Goal: Information Seeking & Learning: Learn about a topic

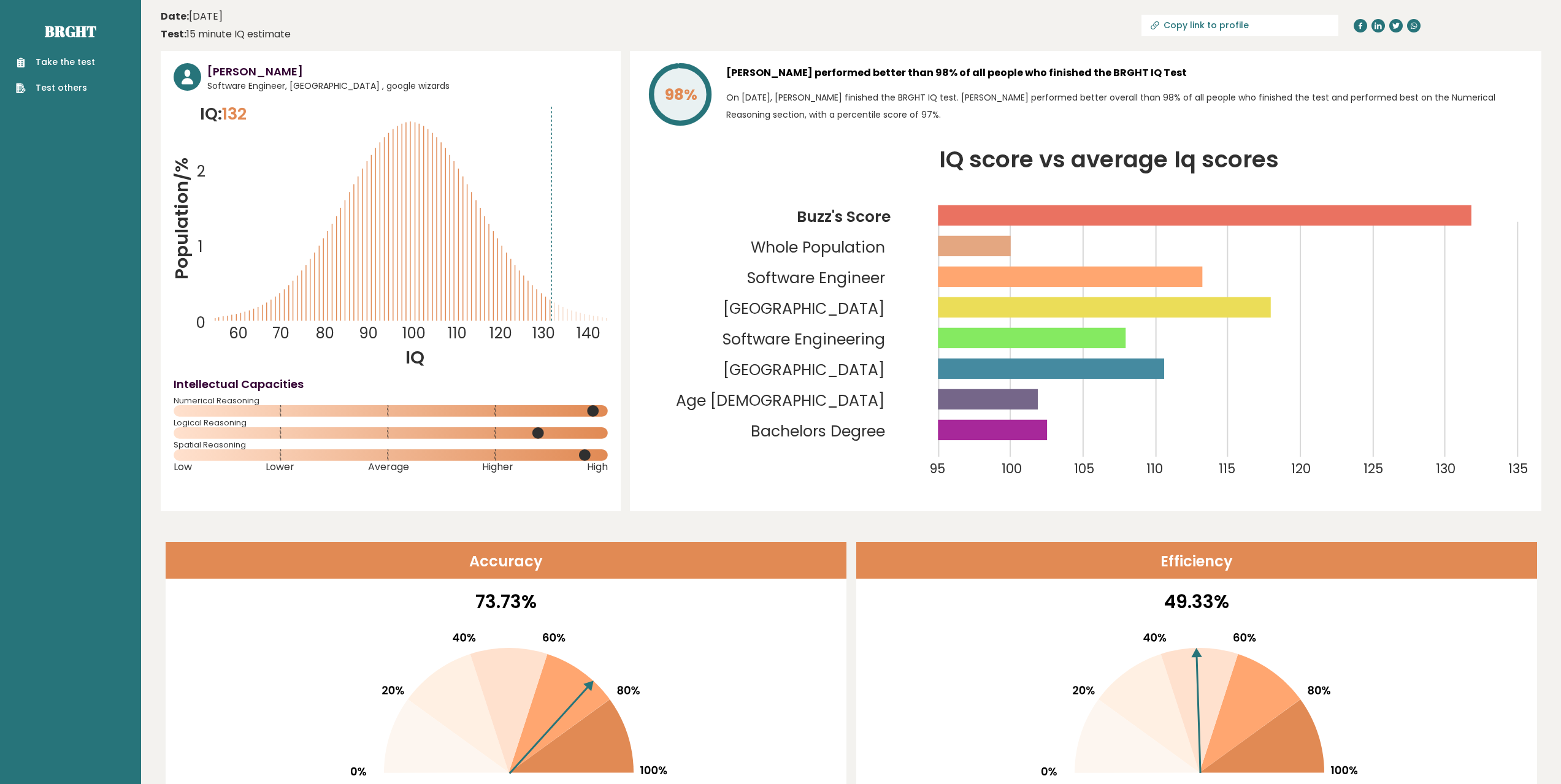
click at [861, 281] on tspan "Software Engineer" at bounding box center [816, 278] width 138 height 22
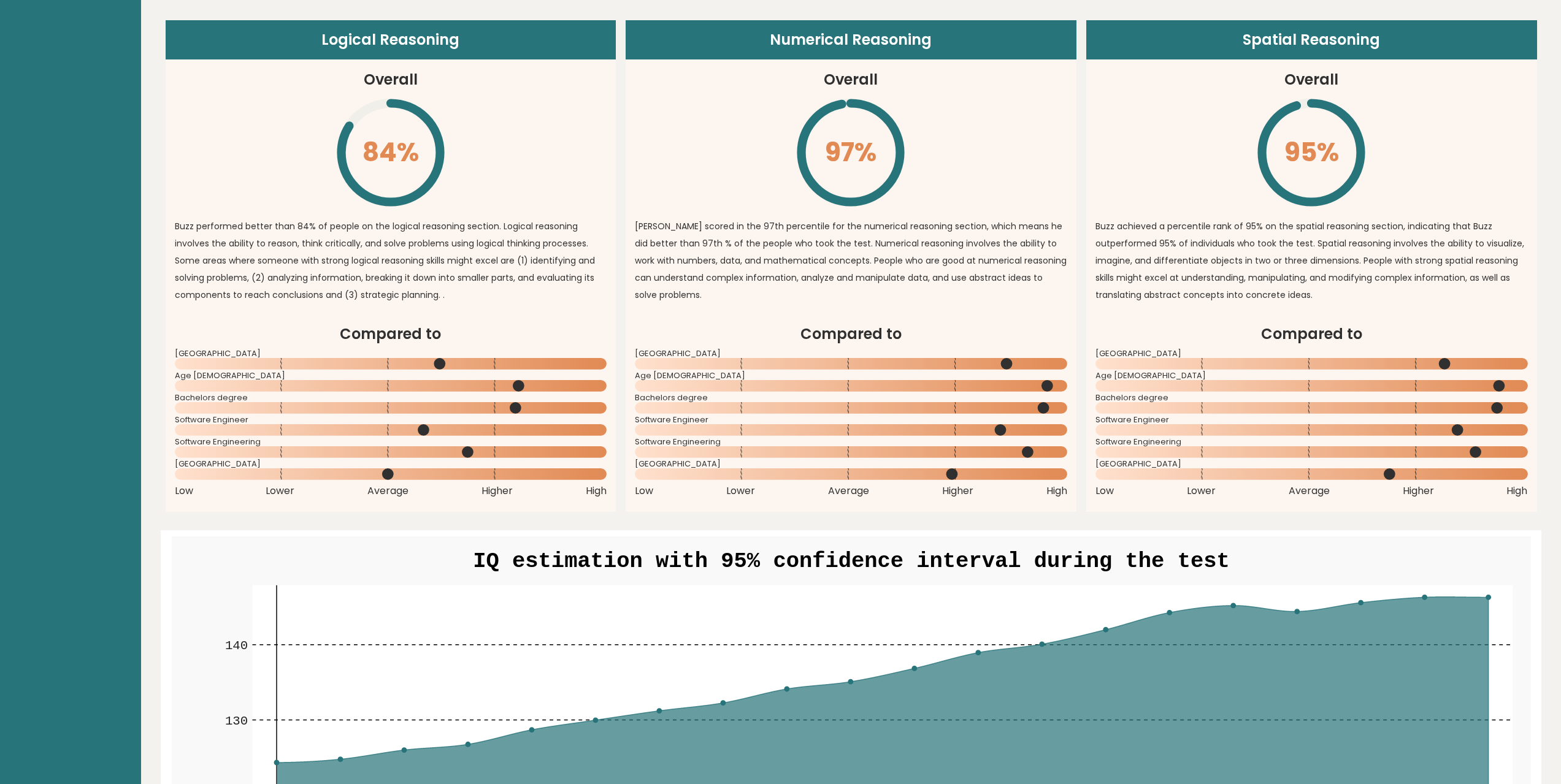
scroll to position [858, 0]
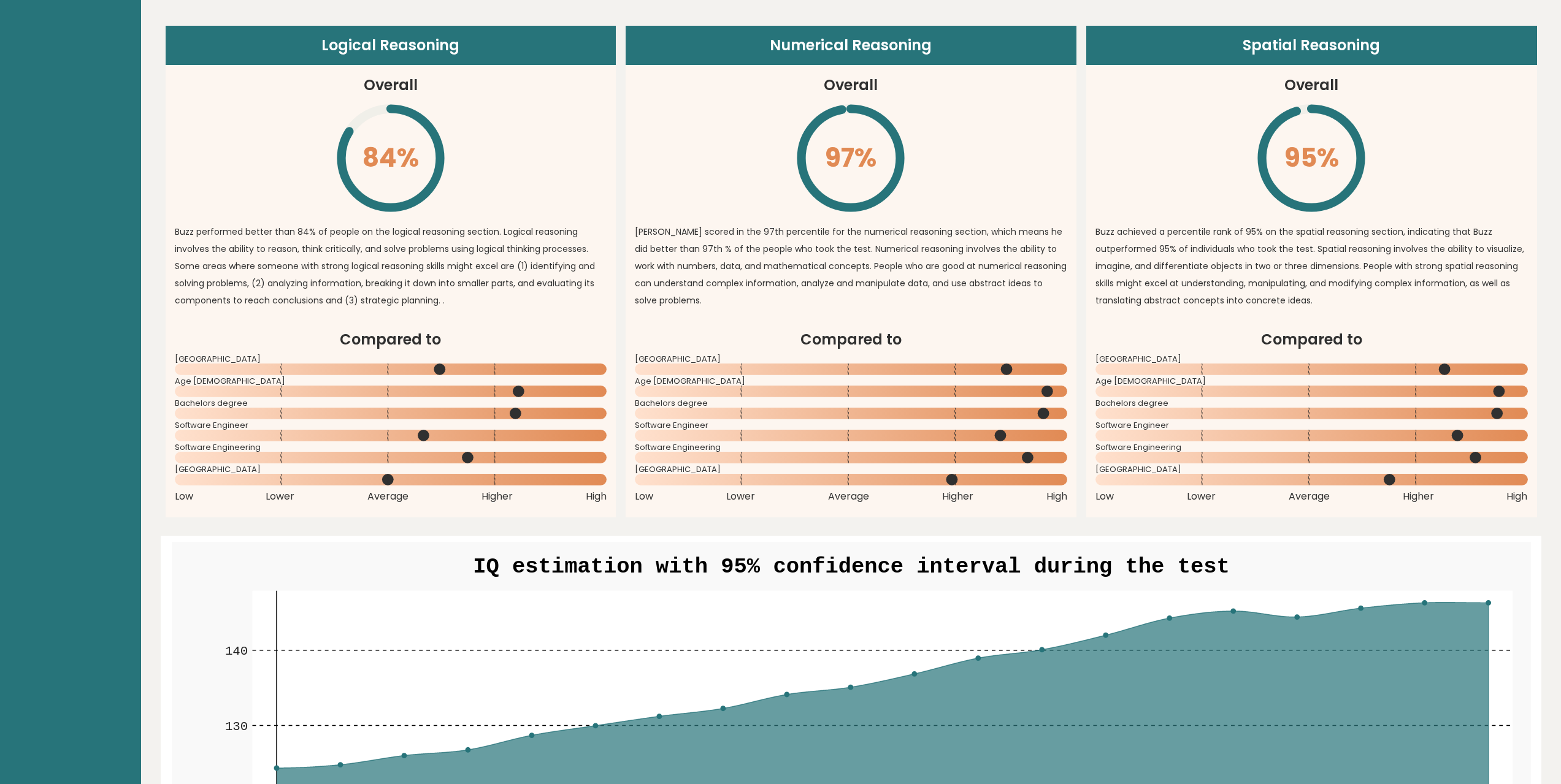
click at [520, 392] on circle at bounding box center [518, 392] width 11 height 11
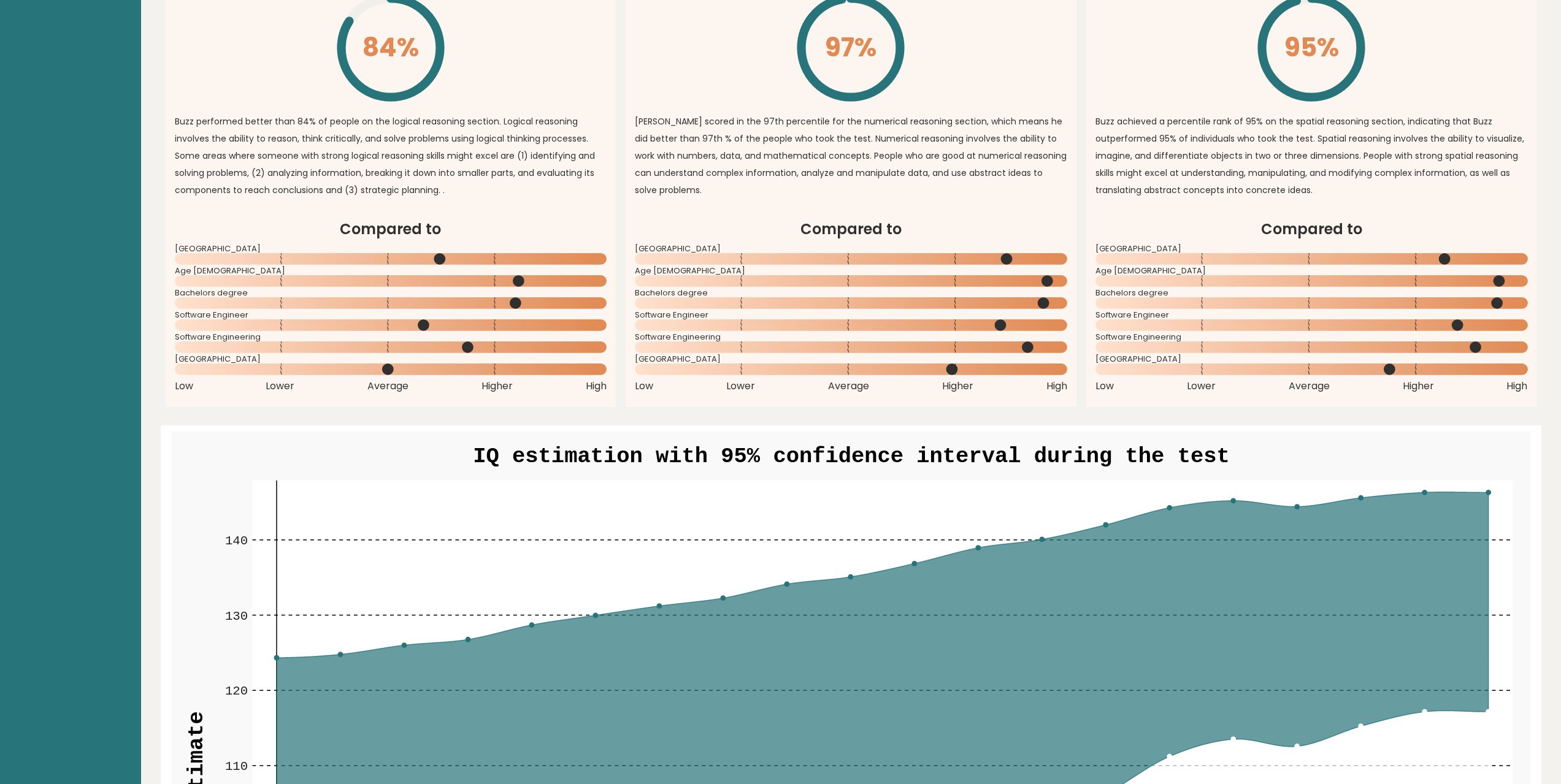
scroll to position [735, 0]
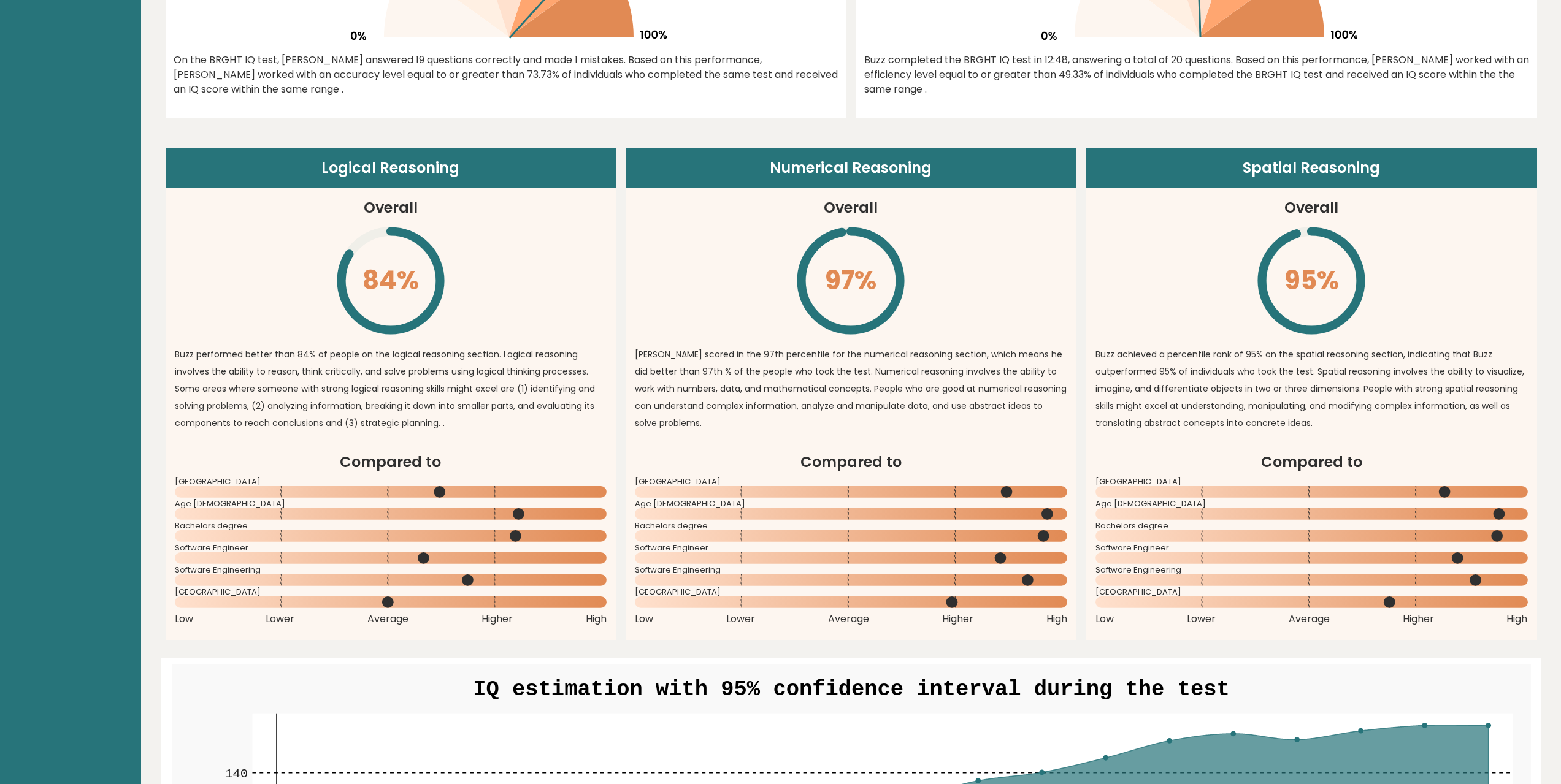
drag, startPoint x: 1308, startPoint y: 95, endPoint x: 1302, endPoint y: 90, distance: 7.8
